Goal: Find specific page/section: Find specific page/section

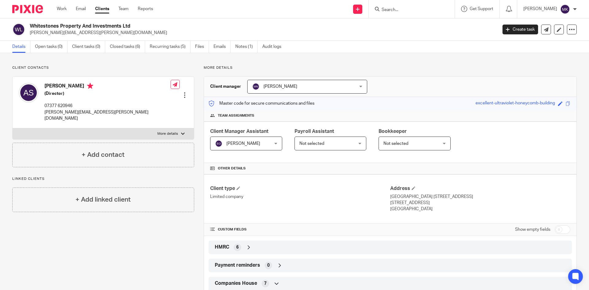
click at [105, 11] on link "Clients" at bounding box center [102, 9] width 14 height 6
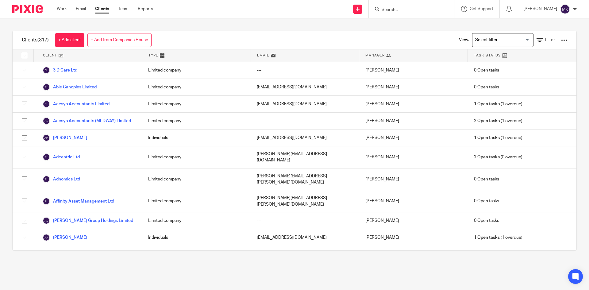
click at [422, 1] on div at bounding box center [412, 9] width 86 height 18
click at [420, 6] on form at bounding box center [413, 9] width 65 height 8
click at [417, 11] on input "Search" at bounding box center [408, 10] width 55 height 6
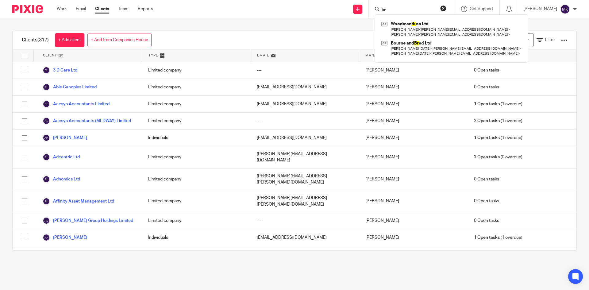
type input "b"
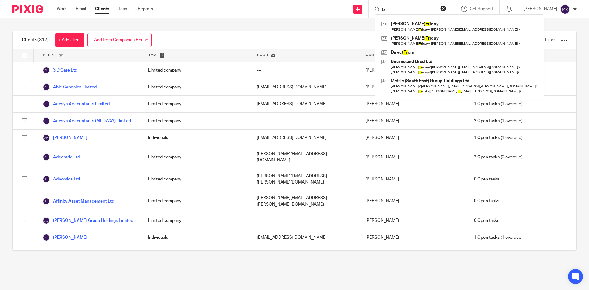
type input "f.r"
click at [446, 9] on button "reset" at bounding box center [443, 8] width 6 height 6
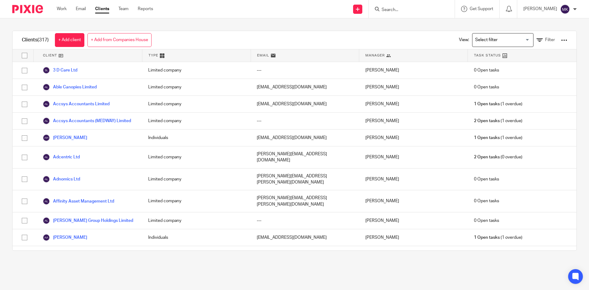
click at [436, 9] on input "Search" at bounding box center [408, 10] width 55 height 6
type input "filmer"
drag, startPoint x: 455, startPoint y: 10, endPoint x: 446, endPoint y: 10, distance: 8.6
click at [446, 10] on button "reset" at bounding box center [443, 8] width 6 height 6
click at [436, 9] on input "Search" at bounding box center [408, 10] width 55 height 6
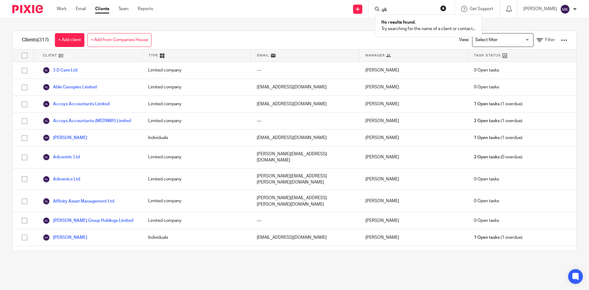
type input "g&"
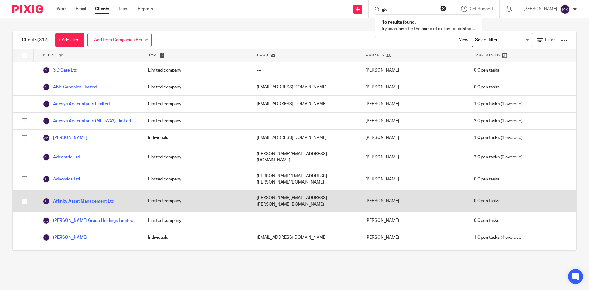
click at [281, 195] on div "[PERSON_NAME][EMAIL_ADDRESS][PERSON_NAME][DOMAIN_NAME]" at bounding box center [304, 201] width 109 height 22
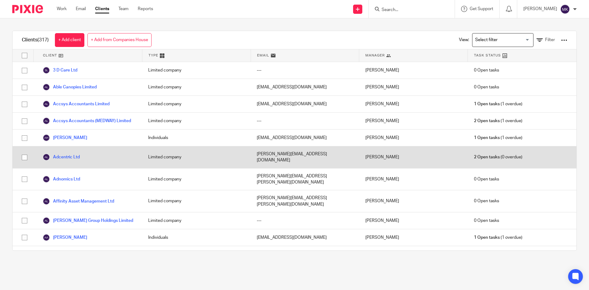
click at [84, 154] on div "Adcentric Ltd" at bounding box center [87, 157] width 109 height 22
click at [69, 156] on link "Adcentric Ltd" at bounding box center [61, 156] width 37 height 7
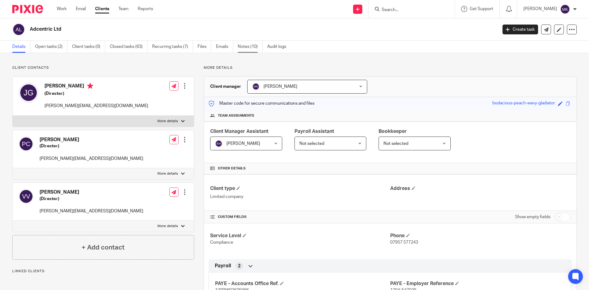
click at [247, 48] on link "Notes (10)" at bounding box center [250, 47] width 25 height 12
click at [426, 9] on input "Search" at bounding box center [408, 10] width 55 height 6
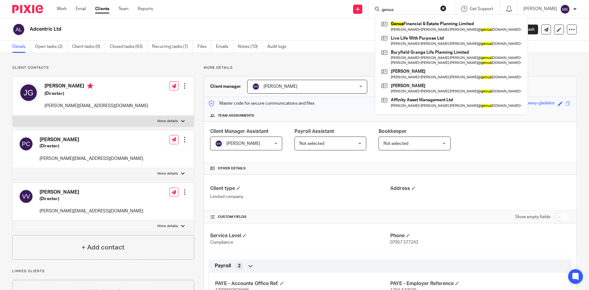
type input "genus"
drag, startPoint x: 456, startPoint y: 9, endPoint x: 448, endPoint y: 9, distance: 8.0
click at [446, 9] on button "reset" at bounding box center [443, 8] width 6 height 6
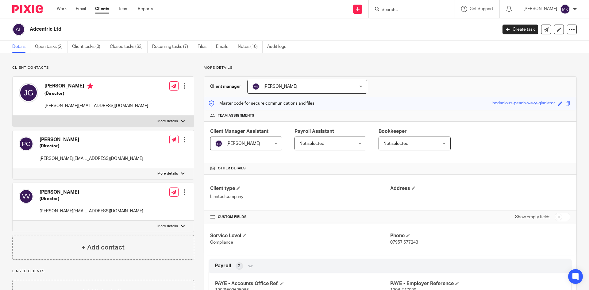
click at [436, 9] on input "Search" at bounding box center [408, 10] width 55 height 6
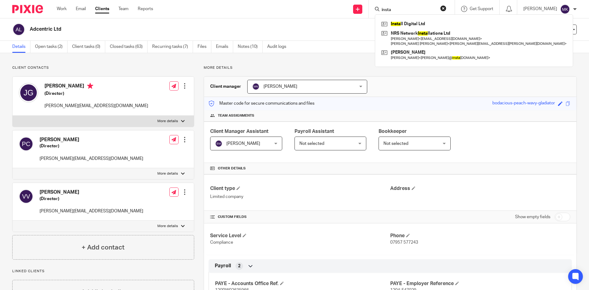
type input "insta"
drag, startPoint x: 457, startPoint y: 5, endPoint x: 449, endPoint y: 6, distance: 8.0
click at [446, 5] on button "reset" at bounding box center [443, 8] width 6 height 6
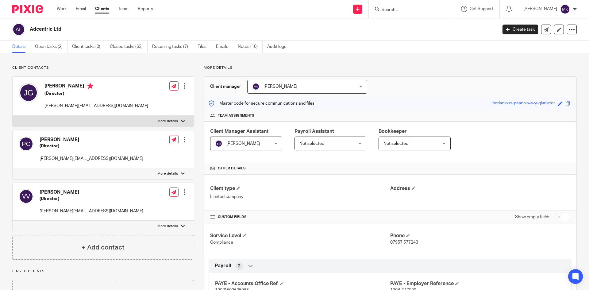
click at [436, 7] on input "Search" at bounding box center [408, 10] width 55 height 6
type input "lymp"
click at [446, 8] on button "reset" at bounding box center [443, 8] width 6 height 6
click at [436, 9] on input "Search" at bounding box center [408, 10] width 55 height 6
type input "m.p"
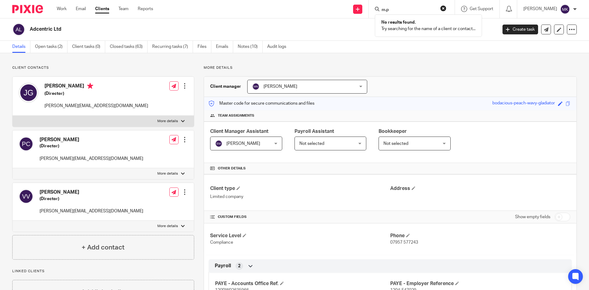
click at [446, 7] on button "reset" at bounding box center [443, 8] width 6 height 6
click at [436, 7] on input "Search" at bounding box center [408, 10] width 55 height 6
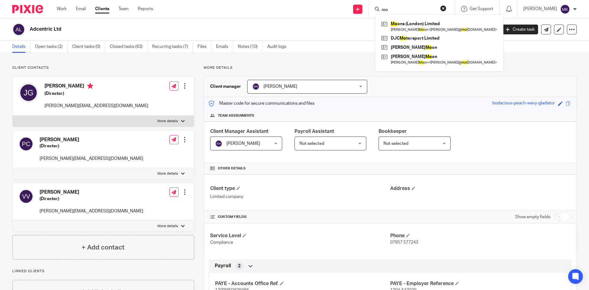
type input "m"
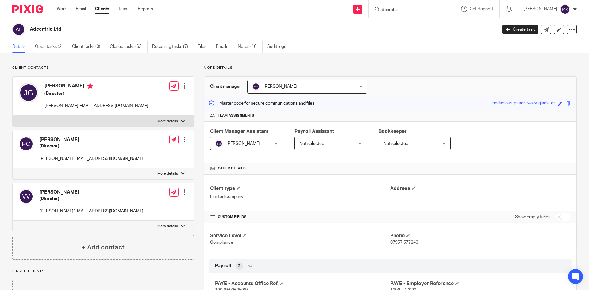
click at [418, 11] on input "Search" at bounding box center [408, 10] width 55 height 6
type input "nt"
click at [446, 6] on button "reset" at bounding box center [443, 8] width 6 height 6
click at [436, 10] on input "Search" at bounding box center [408, 10] width 55 height 6
type input "nush"
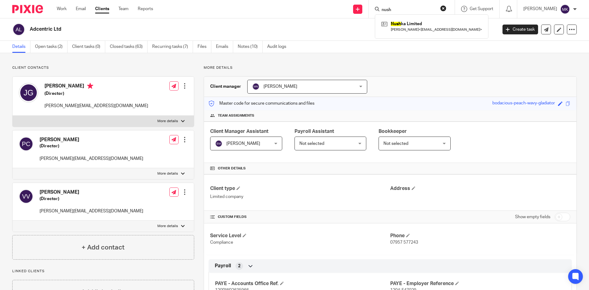
click at [446, 9] on button "reset" at bounding box center [443, 8] width 6 height 6
click at [436, 11] on input "Search" at bounding box center [408, 10] width 55 height 6
type input "on x sol"
click at [446, 7] on button "reset" at bounding box center [443, 8] width 6 height 6
click at [427, 8] on input "Search" at bounding box center [408, 10] width 55 height 6
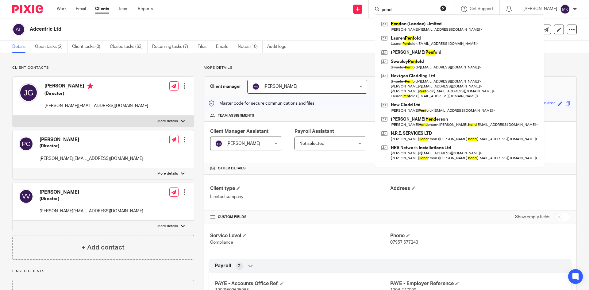
type input "pend"
click at [446, 7] on form "pend" at bounding box center [413, 9] width 65 height 8
click at [446, 8] on button "reset" at bounding box center [443, 8] width 6 height 6
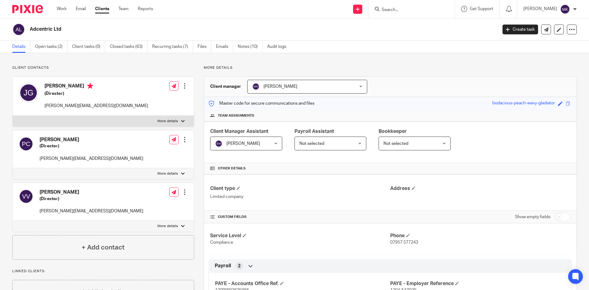
click at [446, 8] on form at bounding box center [413, 9] width 65 height 8
click at [436, 11] on input "Search" at bounding box center [408, 10] width 55 height 6
type input "sega"
drag, startPoint x: 452, startPoint y: 9, endPoint x: 447, endPoint y: 9, distance: 4.6
click at [446, 9] on button "reset" at bounding box center [443, 8] width 6 height 6
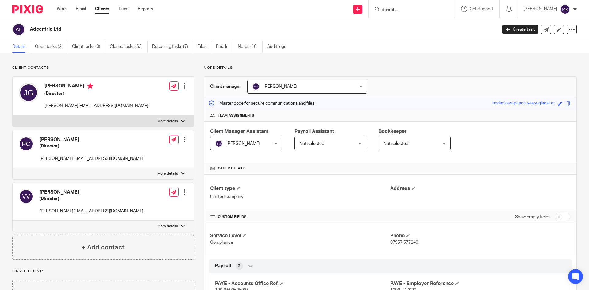
click at [436, 9] on input "Search" at bounding box center [408, 10] width 55 height 6
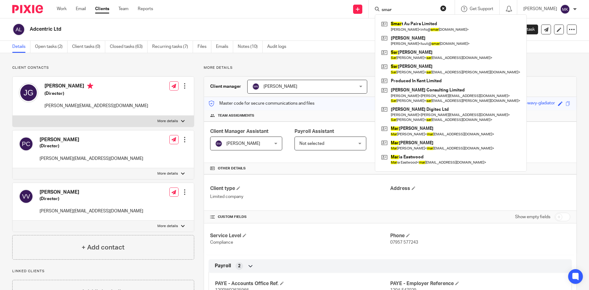
type input "smar"
drag, startPoint x: 452, startPoint y: 8, endPoint x: 445, endPoint y: 8, distance: 6.1
click at [446, 8] on button "reset" at bounding box center [443, 8] width 6 height 6
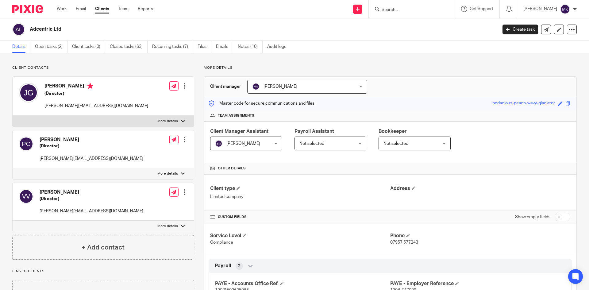
click at [435, 10] on input "Search" at bounding box center [408, 10] width 55 height 6
type input "squi"
click at [446, 9] on form "squi" at bounding box center [413, 9] width 65 height 8
click at [446, 9] on button "reset" at bounding box center [443, 8] width 6 height 6
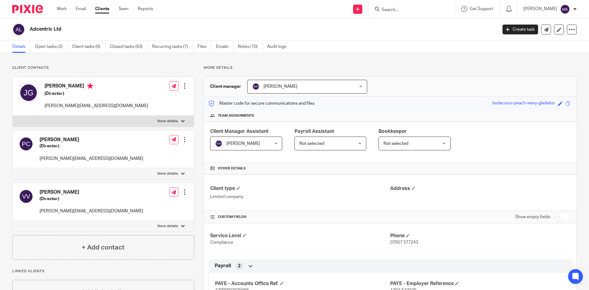
drag, startPoint x: 423, startPoint y: 2, endPoint x: 422, endPoint y: 10, distance: 7.7
click at [422, 2] on div at bounding box center [412, 9] width 86 height 18
click at [422, 10] on input "Search" at bounding box center [408, 10] width 55 height 6
type input "stud"
click at [446, 7] on button "reset" at bounding box center [443, 8] width 6 height 6
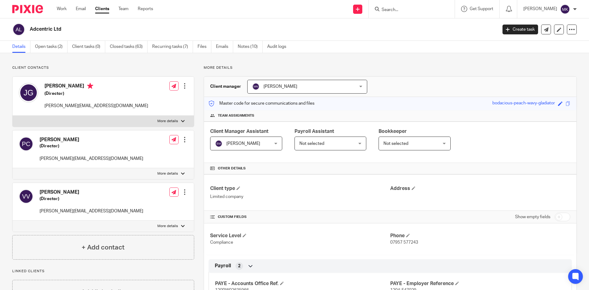
click at [436, 8] on input "Search" at bounding box center [408, 10] width 55 height 6
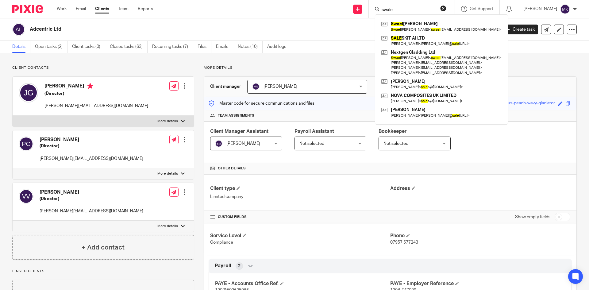
type input "swale"
click at [446, 5] on button "reset" at bounding box center [443, 8] width 6 height 6
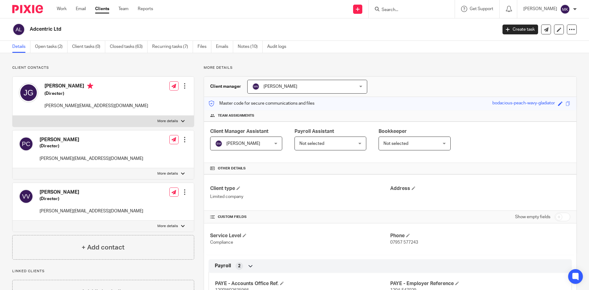
click at [436, 7] on input "Search" at bounding box center [408, 10] width 55 height 6
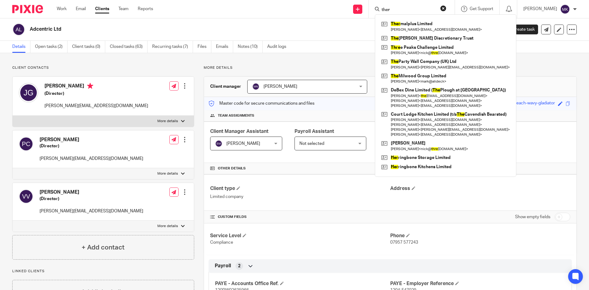
type input "ther"
click at [446, 10] on button "reset" at bounding box center [443, 8] width 6 height 6
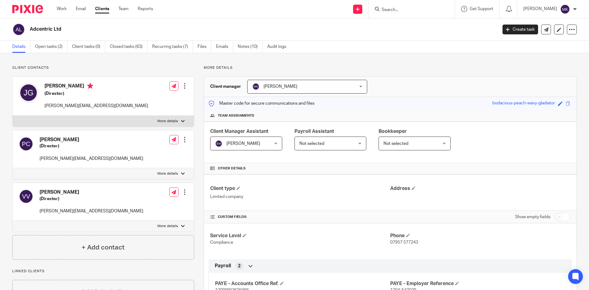
drag, startPoint x: 415, startPoint y: 3, endPoint x: 410, endPoint y: 11, distance: 9.1
click at [415, 3] on div at bounding box center [412, 9] width 86 height 18
click at [410, 11] on input "Search" at bounding box center [408, 10] width 55 height 6
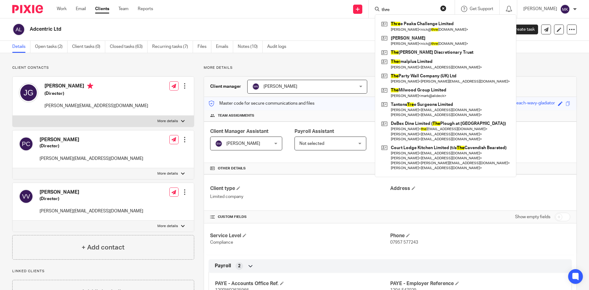
type input "thre"
click at [446, 10] on button "reset" at bounding box center [443, 8] width 6 height 6
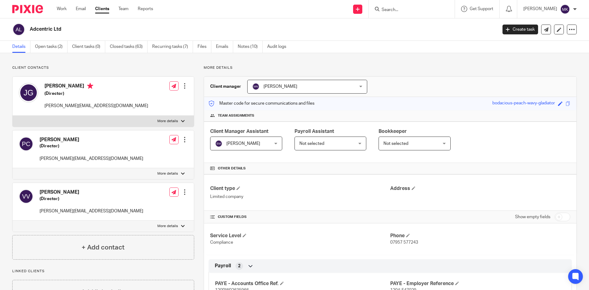
click at [430, 7] on input "Search" at bounding box center [408, 10] width 55 height 6
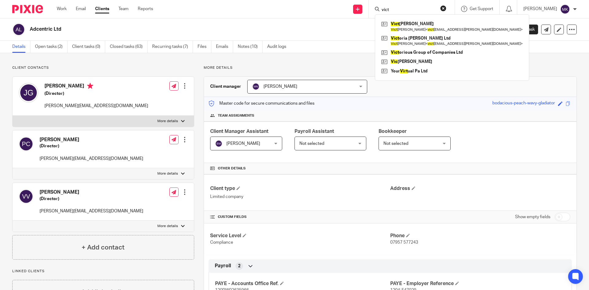
type input "vict"
click at [446, 11] on button "reset" at bounding box center [443, 8] width 6 height 6
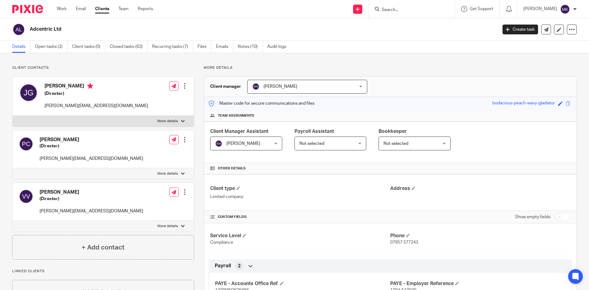
click at [431, 8] on input "Search" at bounding box center [408, 10] width 55 height 6
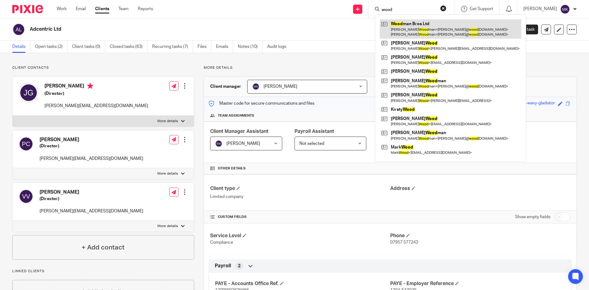
type input "wood"
click at [430, 22] on link at bounding box center [450, 28] width 141 height 19
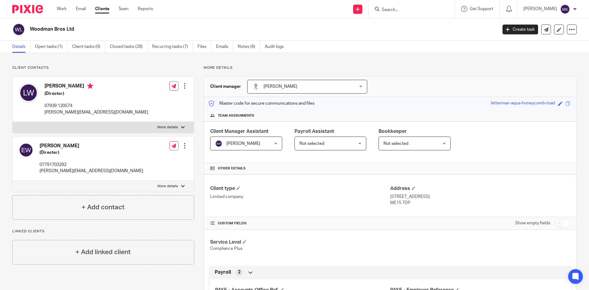
click at [440, 14] on div at bounding box center [412, 9] width 86 height 18
click at [406, 10] on input "Search" at bounding box center [408, 10] width 55 height 6
type input "zegu"
click at [409, 20] on link at bounding box center [432, 26] width 104 height 14
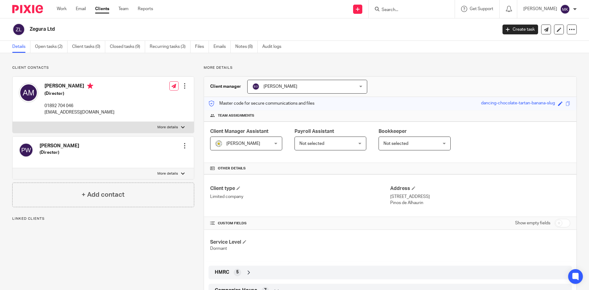
click at [435, 9] on input "Search" at bounding box center [408, 10] width 55 height 6
click at [401, 6] on form at bounding box center [413, 9] width 65 height 8
click at [401, 10] on input "Search" at bounding box center [408, 10] width 55 height 6
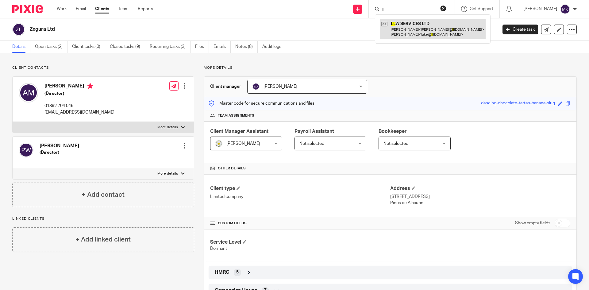
type input "ll"
click at [406, 30] on link at bounding box center [433, 28] width 106 height 19
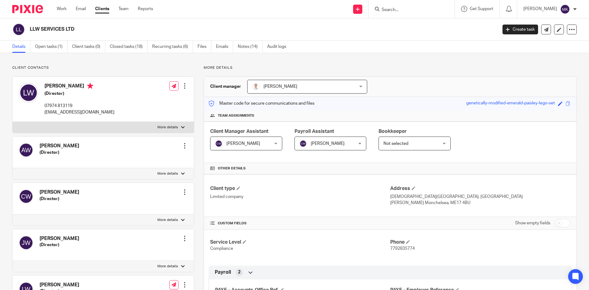
click at [427, 10] on input "Search" at bounding box center [408, 10] width 55 height 6
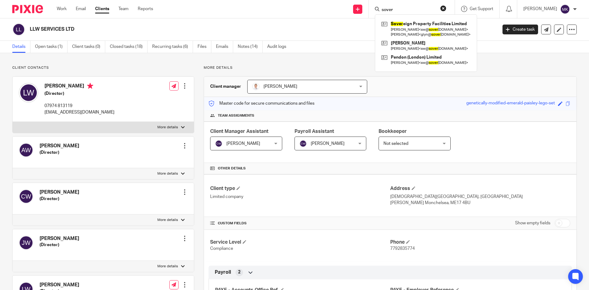
type input "sover"
click at [98, 11] on link "Clients" at bounding box center [102, 9] width 14 height 6
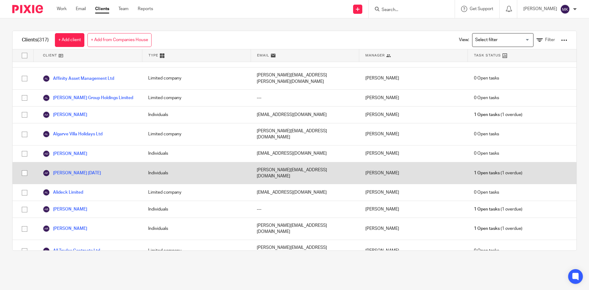
scroll to position [153, 0]
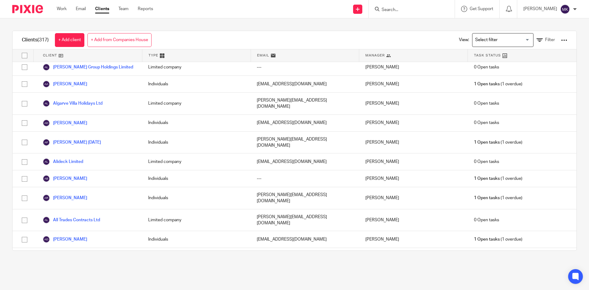
click at [476, 36] on input "Search for option" at bounding box center [501, 40] width 57 height 11
click at [570, 96] on div "Clients (317) + Add client + Add from Companies House View: Loading... Filter C…" at bounding box center [294, 140] width 589 height 244
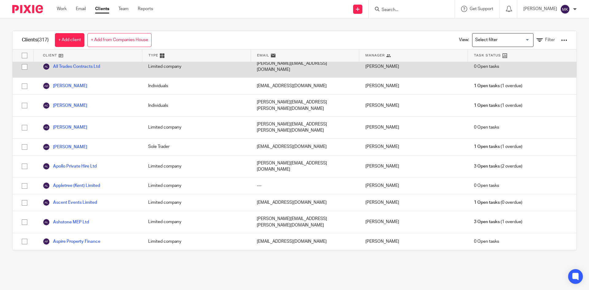
scroll to position [337, 0]
